Goal: Transaction & Acquisition: Purchase product/service

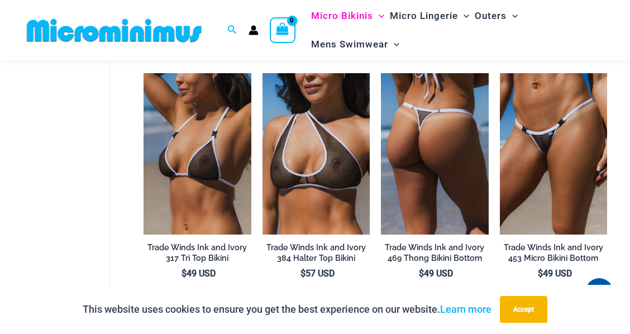
scroll to position [968, 0]
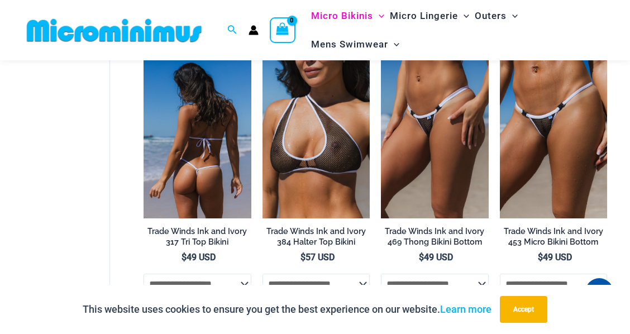
click at [199, 159] on img at bounding box center [197, 137] width 107 height 161
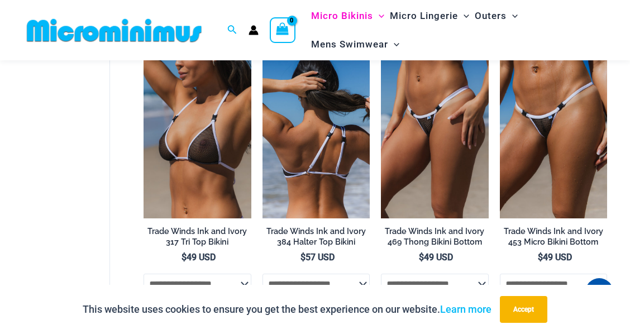
scroll to position [965, 0]
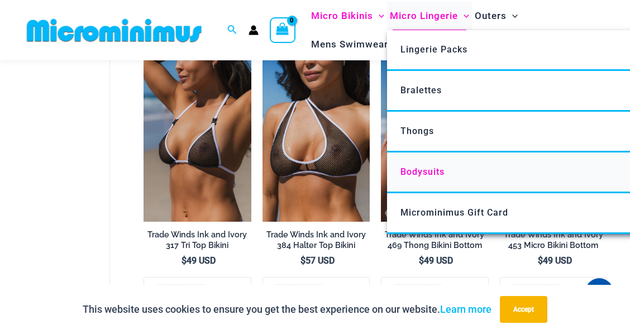
click at [426, 167] on span "Bodysuits" at bounding box center [423, 171] width 44 height 11
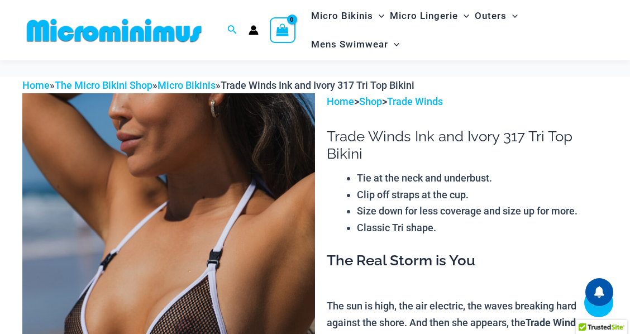
scroll to position [335, 0]
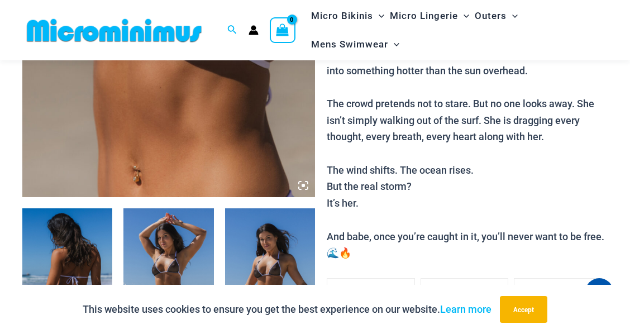
click at [307, 186] on icon at bounding box center [303, 185] width 10 height 10
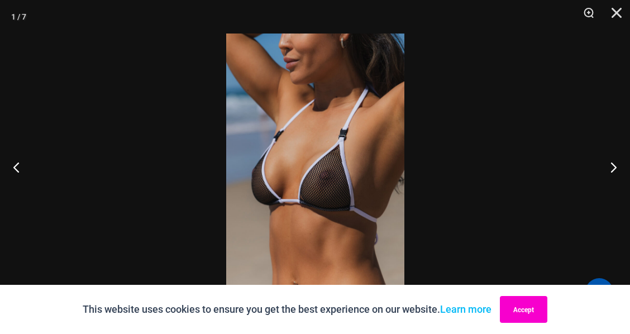
click at [515, 308] on button "Accept" at bounding box center [523, 309] width 47 height 27
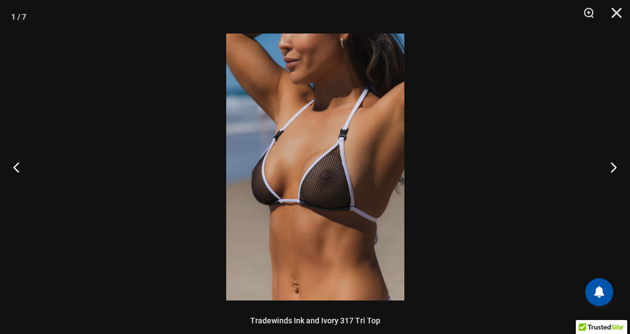
click at [325, 196] on img at bounding box center [315, 167] width 178 height 267
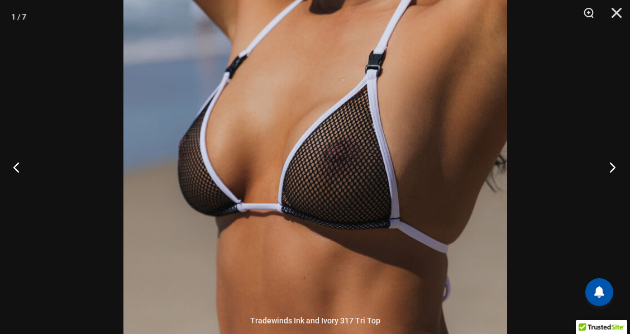
click at [610, 165] on button "Next" at bounding box center [609, 167] width 42 height 56
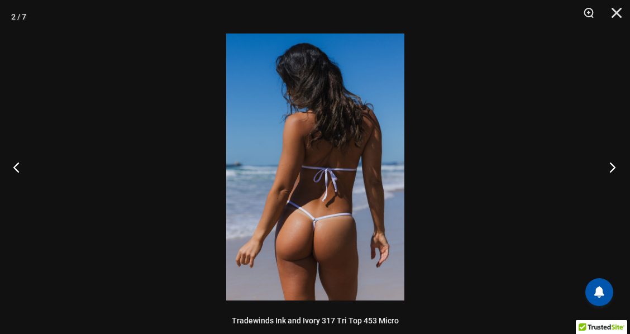
click at [610, 165] on button "Next" at bounding box center [609, 167] width 42 height 56
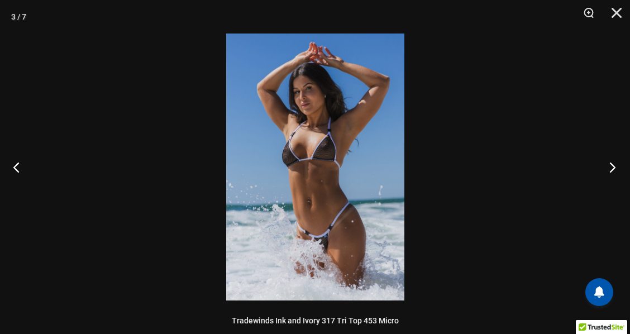
click at [610, 165] on button "Next" at bounding box center [609, 167] width 42 height 56
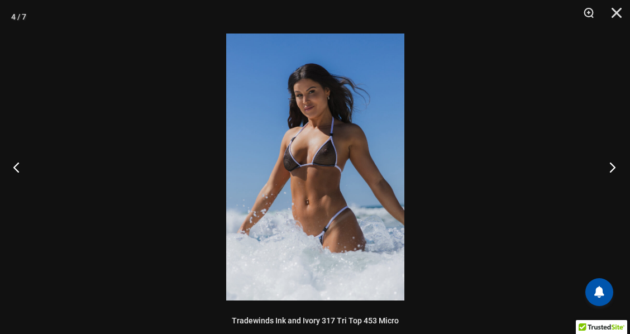
click at [610, 165] on button "Next" at bounding box center [609, 167] width 42 height 56
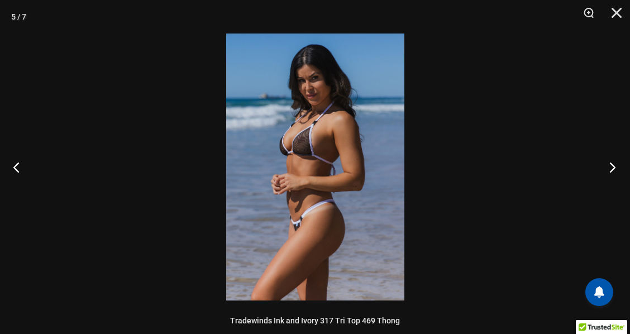
click at [610, 165] on button "Next" at bounding box center [609, 167] width 42 height 56
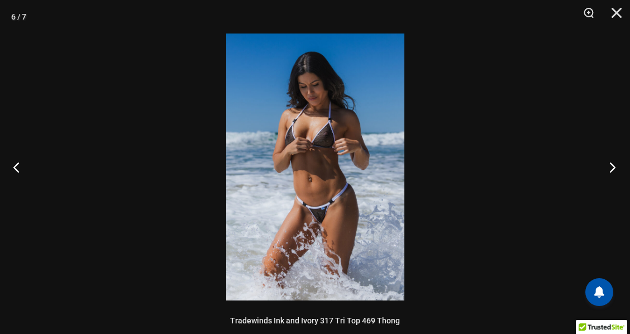
click at [610, 165] on button "Next" at bounding box center [609, 167] width 42 height 56
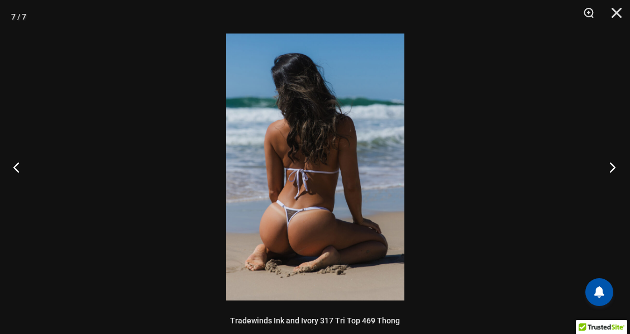
click at [610, 165] on button "Next" at bounding box center [609, 167] width 42 height 56
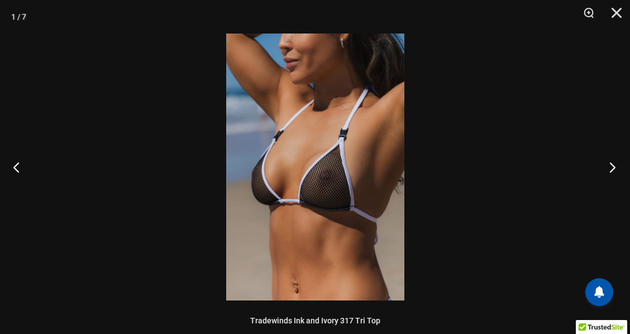
click at [610, 165] on button "Next" at bounding box center [609, 167] width 42 height 56
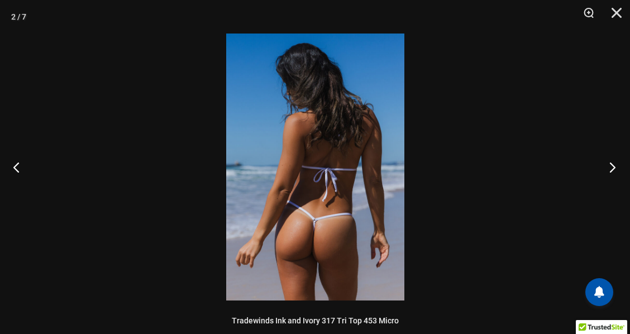
click at [610, 165] on button "Next" at bounding box center [609, 167] width 42 height 56
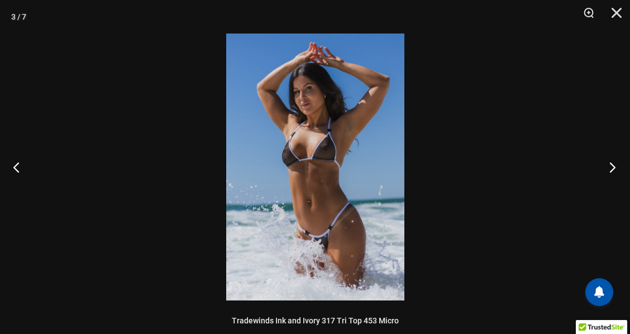
click at [610, 165] on button "Next" at bounding box center [609, 167] width 42 height 56
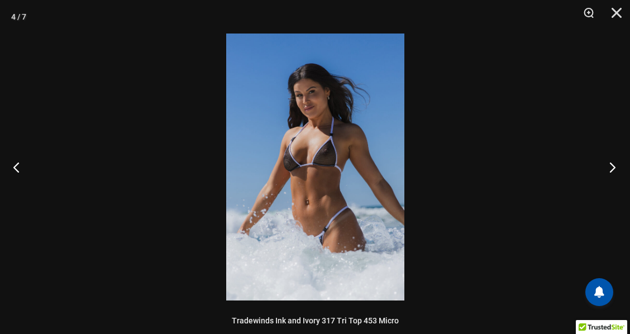
click at [610, 165] on button "Next" at bounding box center [609, 167] width 42 height 56
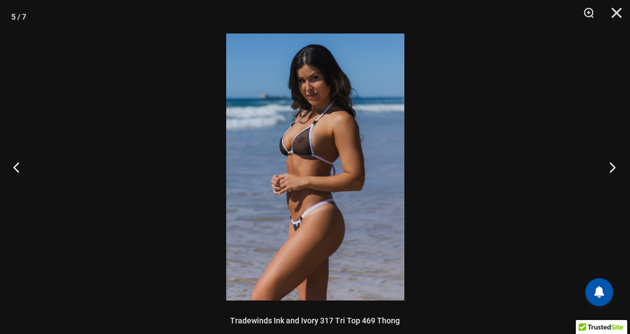
click at [610, 165] on button "Next" at bounding box center [609, 167] width 42 height 56
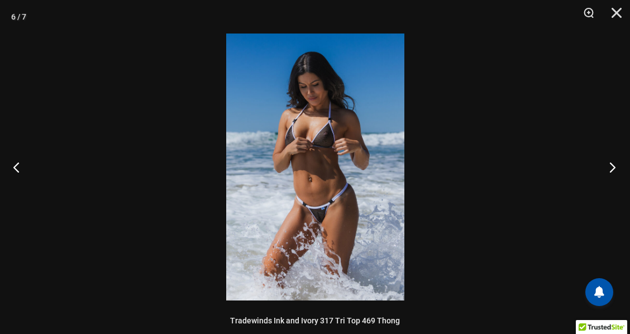
click at [610, 165] on button "Next" at bounding box center [609, 167] width 42 height 56
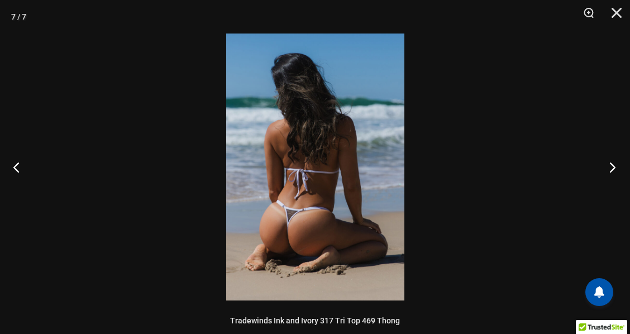
click at [610, 165] on button "Next" at bounding box center [609, 167] width 42 height 56
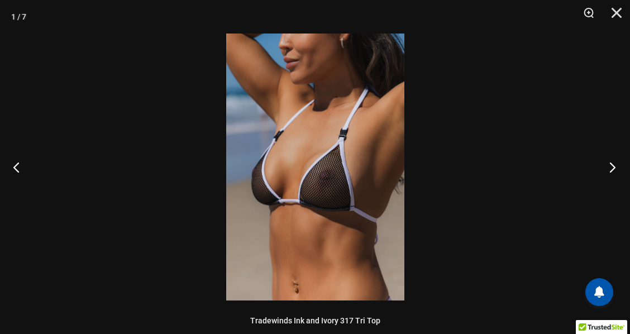
click at [610, 165] on button "Next" at bounding box center [609, 167] width 42 height 56
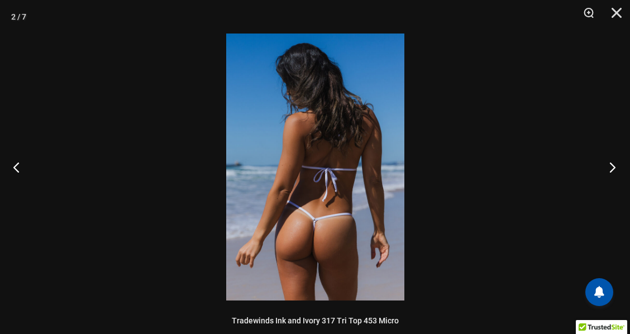
click at [610, 165] on button "Next" at bounding box center [609, 167] width 42 height 56
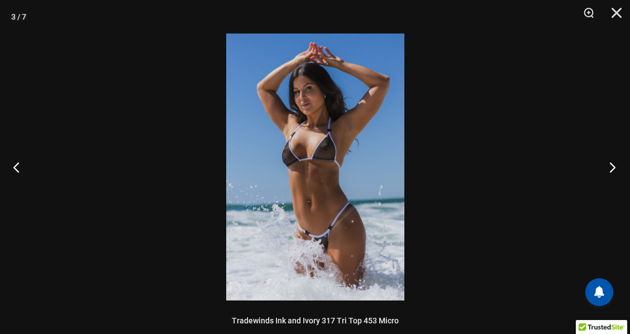
click at [610, 165] on button "Next" at bounding box center [609, 167] width 42 height 56
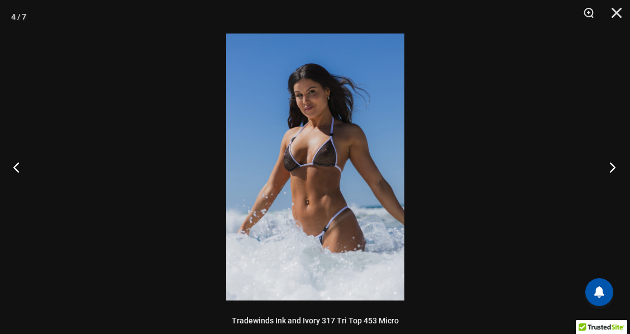
click at [610, 165] on button "Next" at bounding box center [609, 167] width 42 height 56
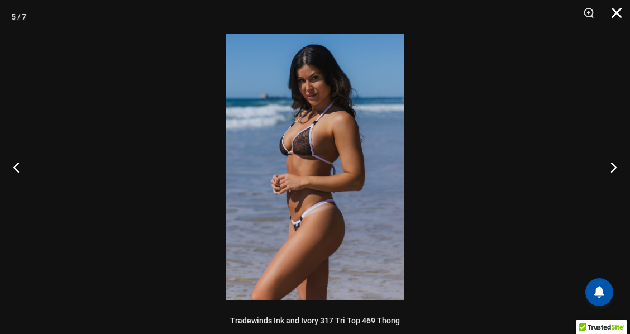
click at [614, 12] on button "Close" at bounding box center [613, 17] width 28 height 34
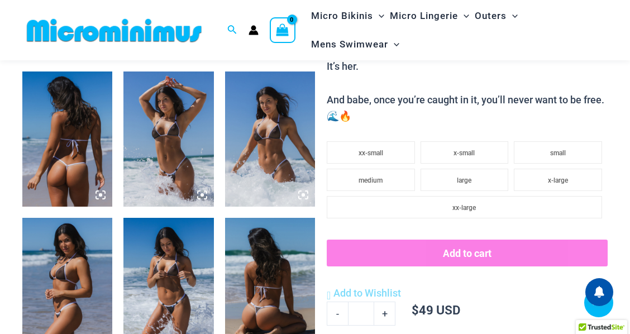
scroll to position [484, 0]
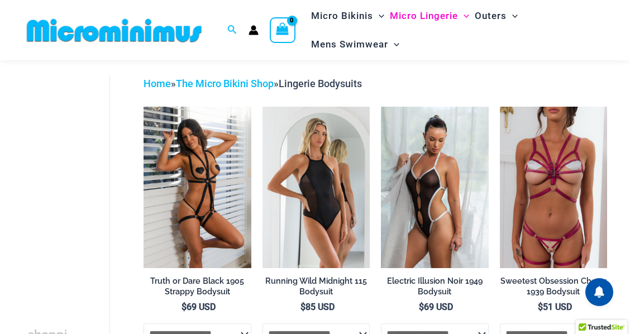
scroll to position [37, 0]
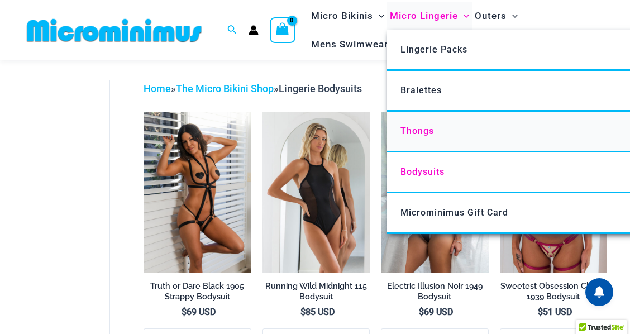
click at [420, 130] on span "Thongs" at bounding box center [418, 131] width 34 height 11
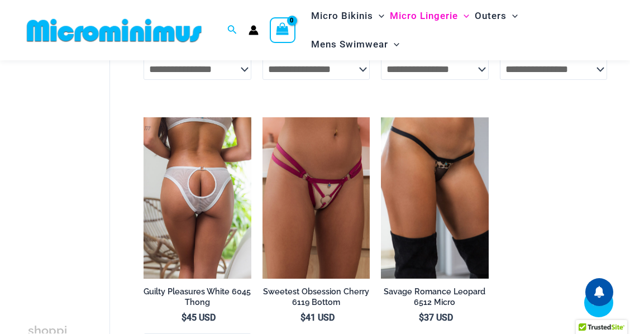
scroll to position [894, 0]
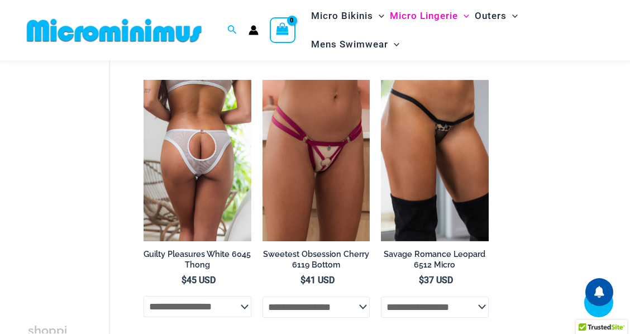
click at [206, 151] on img at bounding box center [197, 160] width 107 height 161
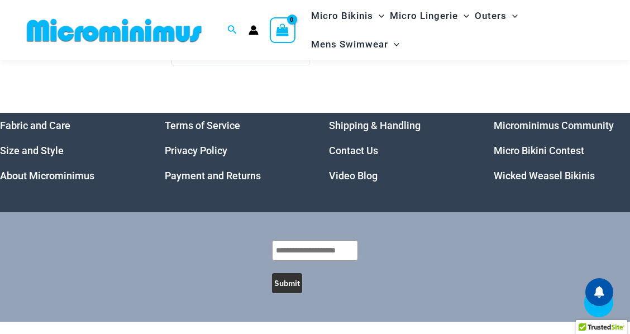
scroll to position [2980, 0]
